Goal: Information Seeking & Learning: Learn about a topic

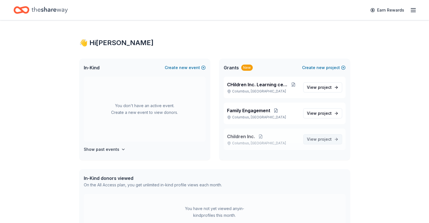
click at [323, 141] on span "project" at bounding box center [325, 139] width 14 height 5
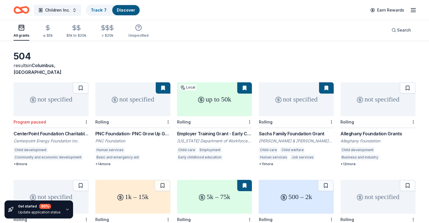
scroll to position [38, 0]
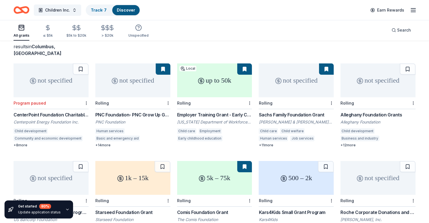
click at [369, 111] on div "Alleghany Foundation Grants" at bounding box center [378, 114] width 75 height 7
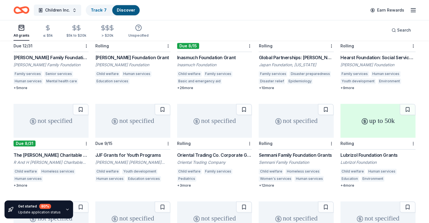
scroll to position [779, 0]
click at [235, 152] on div "Oriental Trading Co. Corporate Giving Program" at bounding box center [214, 155] width 75 height 7
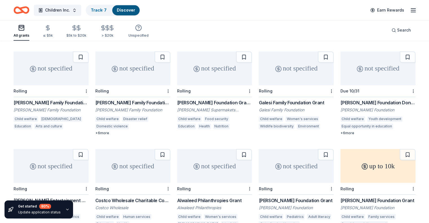
scroll to position [929, 0]
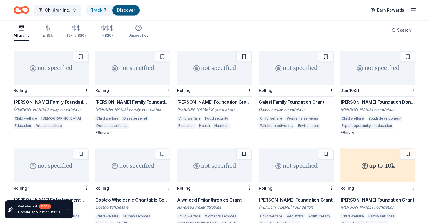
click at [49, 99] on div "[PERSON_NAME] Family Foundation Grants" at bounding box center [51, 102] width 75 height 7
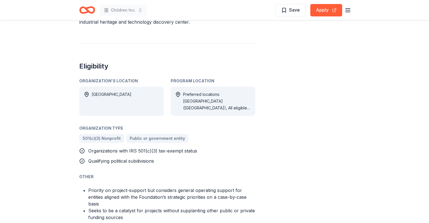
scroll to position [282, 0]
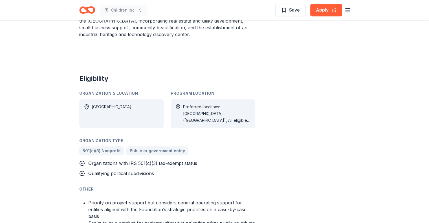
click at [220, 104] on div "Preferred locations: VA (Alleghany County), All eligible locations: USA" at bounding box center [217, 114] width 68 height 20
click at [220, 116] on div "Preferred locations: VA (Alleghany County), All eligible locations: USA" at bounding box center [217, 114] width 68 height 20
click at [218, 112] on div "Preferred locations: VA (Alleghany County), All eligible locations: USA" at bounding box center [217, 114] width 68 height 20
click at [180, 106] on icon at bounding box center [178, 107] width 6 height 6
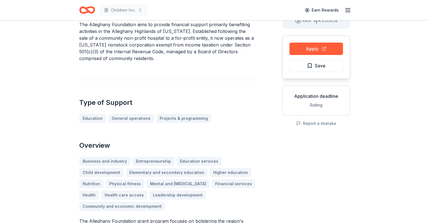
scroll to position [0, 0]
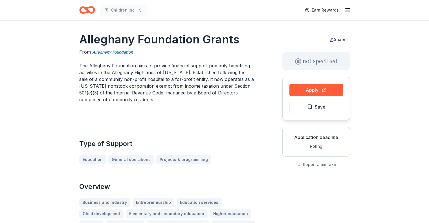
click at [87, 9] on icon "Home" at bounding box center [87, 9] width 16 height 13
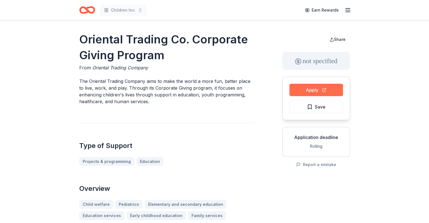
click at [318, 90] on button "Apply" at bounding box center [317, 90] width 54 height 12
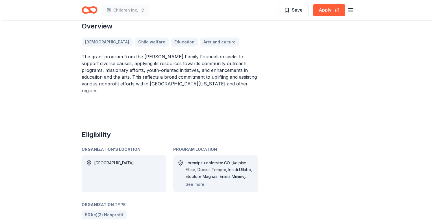
scroll to position [207, 0]
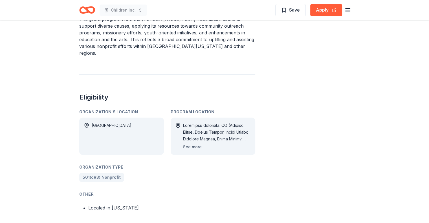
click at [194, 144] on button "See more" at bounding box center [192, 147] width 19 height 7
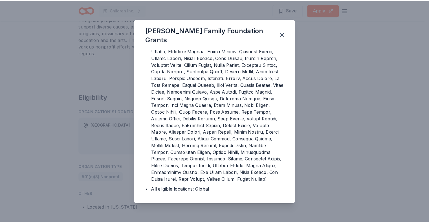
scroll to position [30, 0]
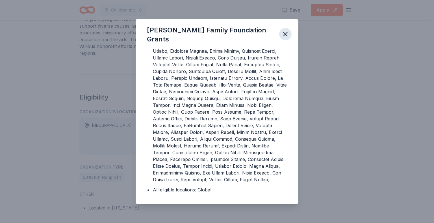
click at [284, 35] on icon "button" at bounding box center [285, 34] width 4 height 4
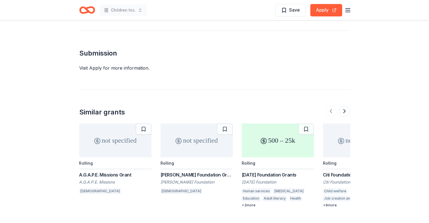
scroll to position [414, 0]
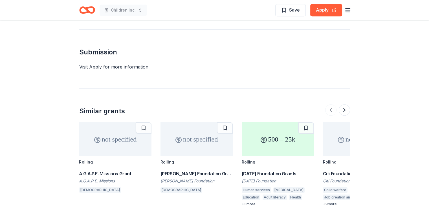
click at [96, 170] on div "A.G.A.P.E. Missions Grant" at bounding box center [115, 173] width 72 height 7
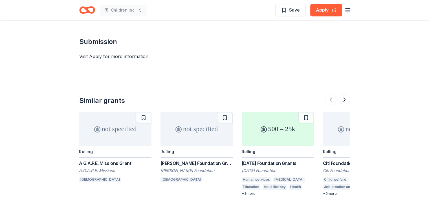
scroll to position [433, 0]
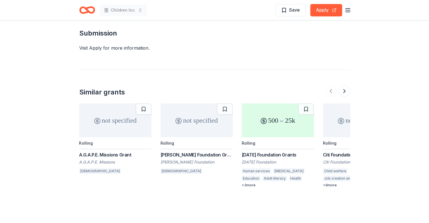
click at [199, 152] on div "Stoller Foundation Grant Program" at bounding box center [197, 155] width 72 height 7
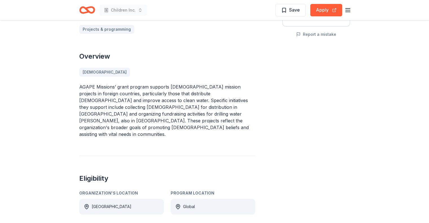
scroll to position [113, 0]
